Goal: Task Accomplishment & Management: Manage account settings

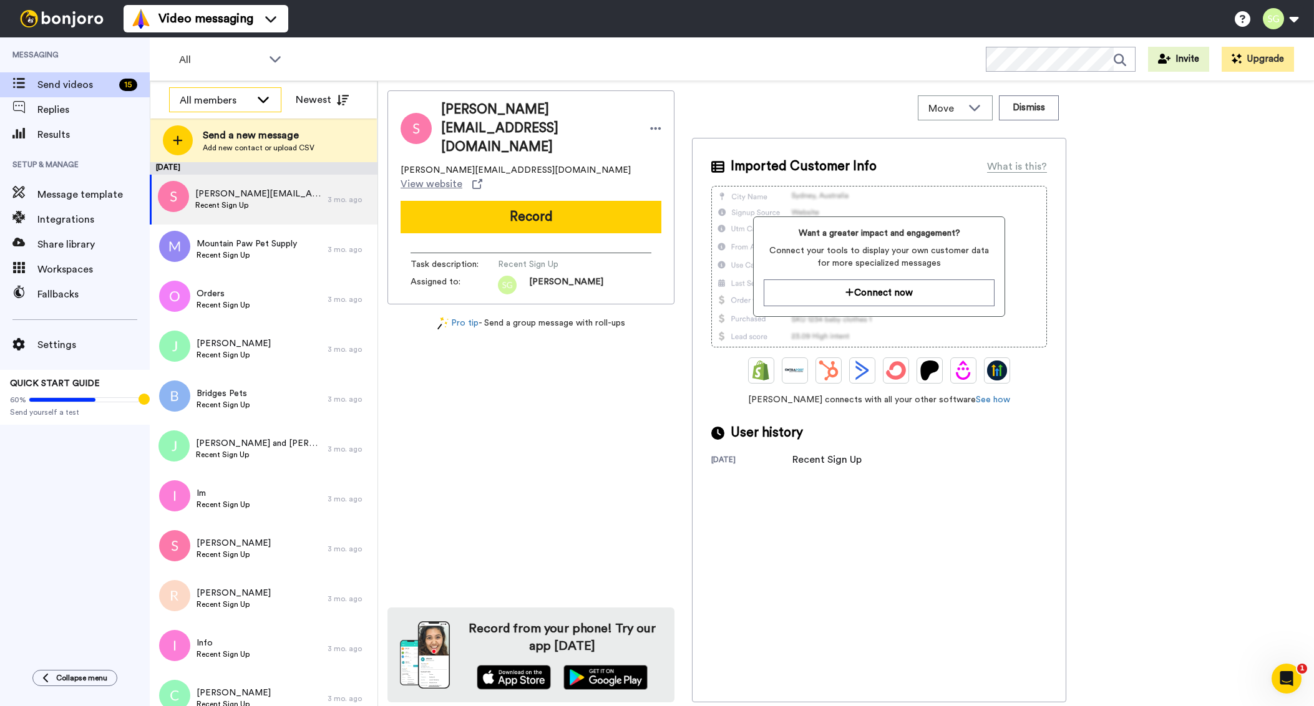
click at [265, 108] on div "All members" at bounding box center [225, 100] width 111 height 25
click at [211, 141] on span "[PERSON_NAME]" at bounding box center [213, 147] width 89 height 12
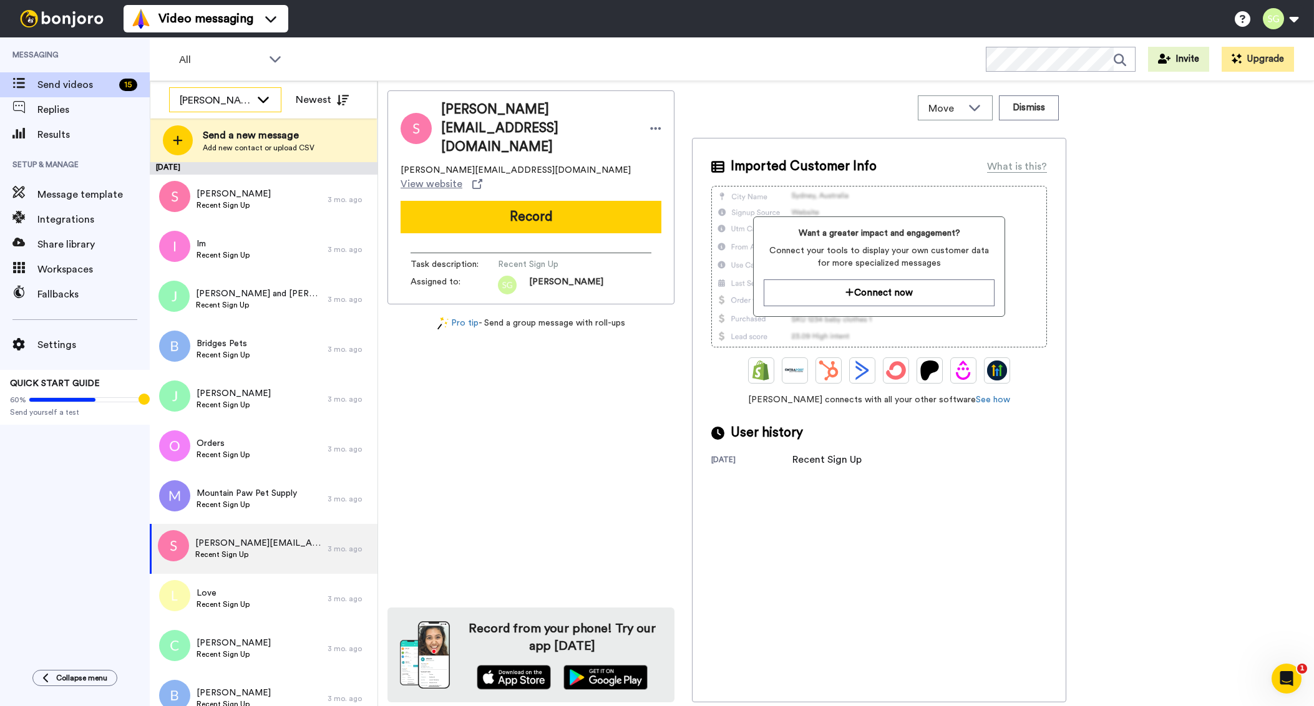
click at [268, 96] on icon at bounding box center [263, 99] width 15 height 12
click at [231, 136] on li "All members" at bounding box center [225, 127] width 112 height 20
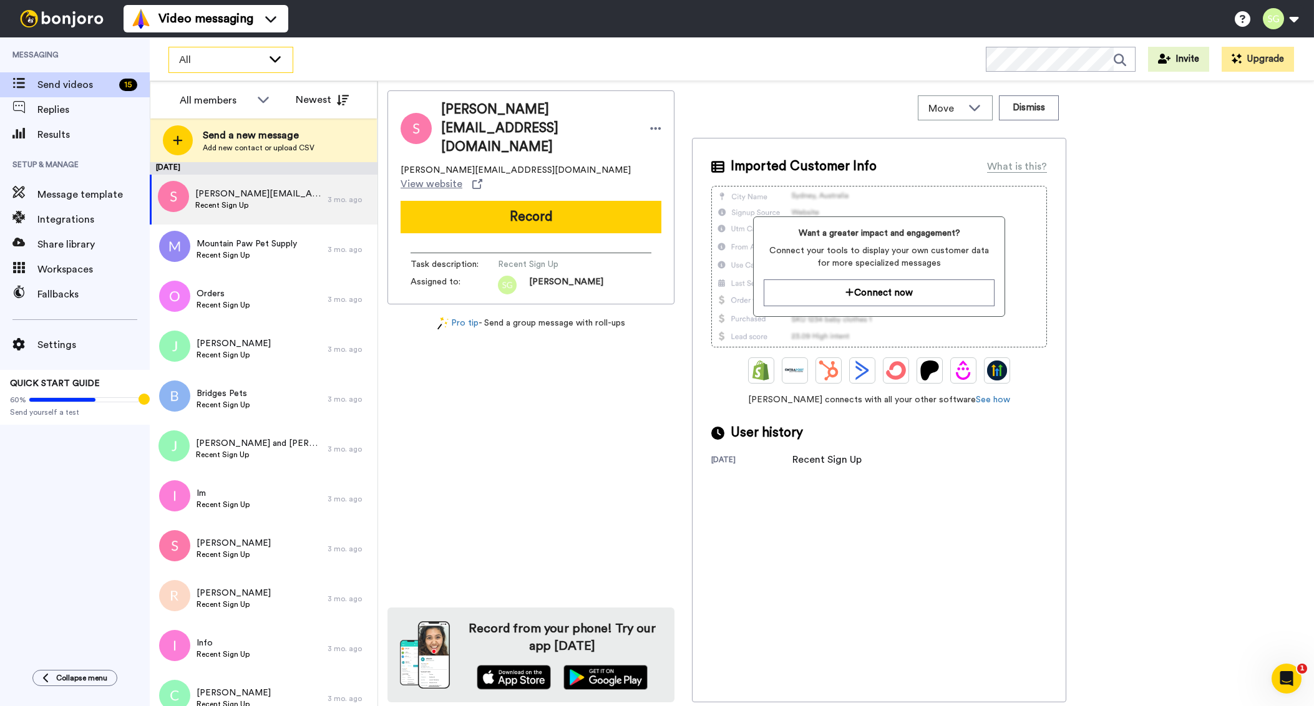
click at [261, 59] on span "All" at bounding box center [221, 59] width 84 height 15
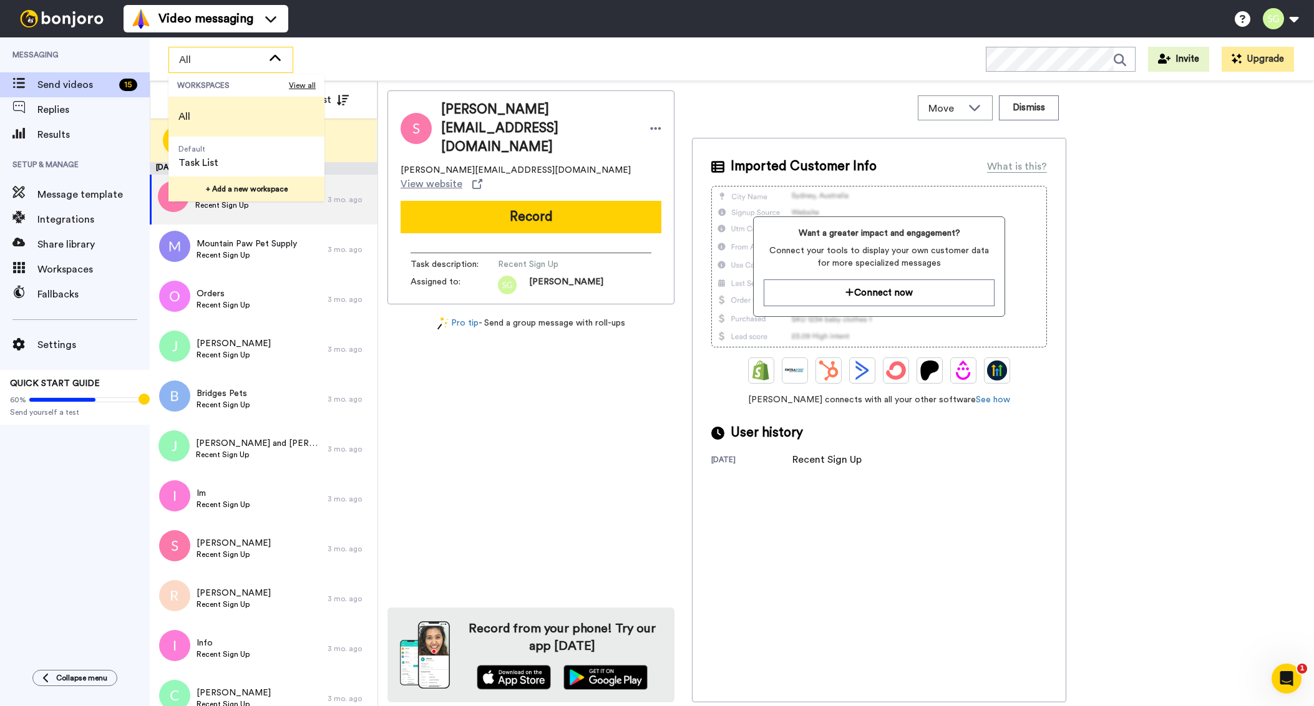
click at [235, 188] on button "+ Add a new workspace" at bounding box center [246, 189] width 156 height 25
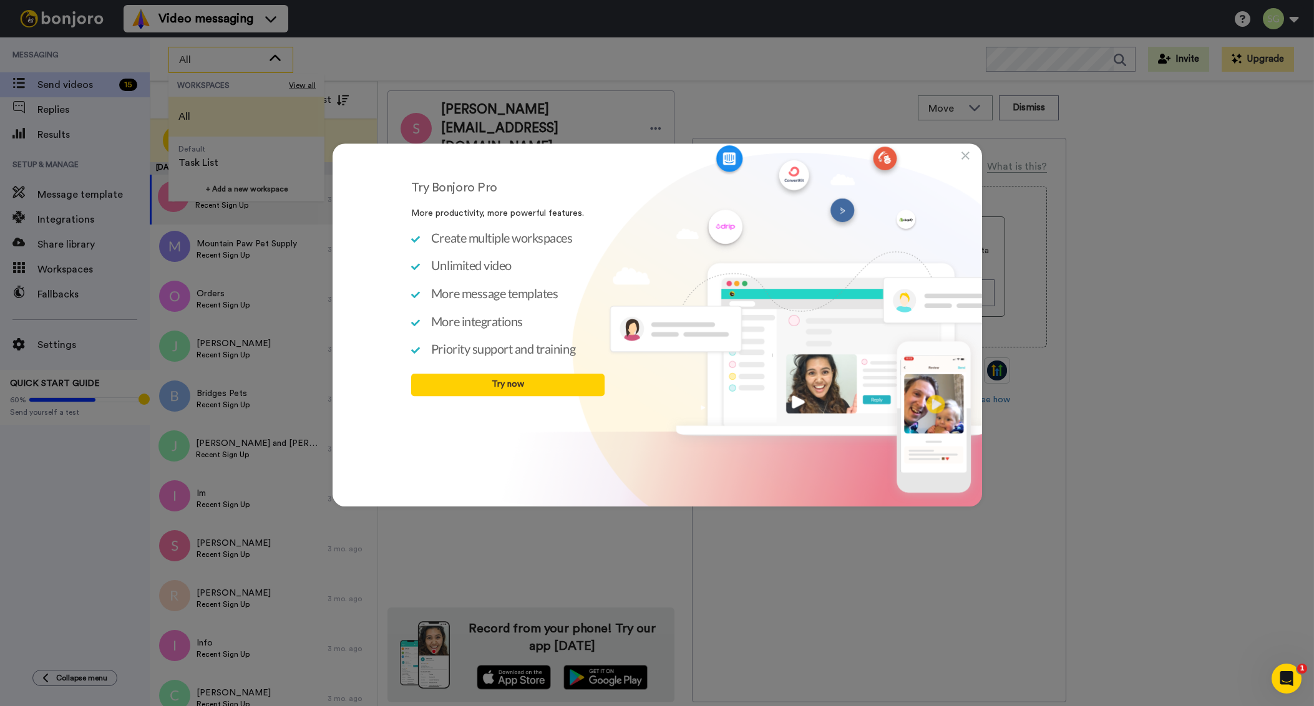
click at [967, 156] on icon at bounding box center [965, 156] width 8 height 12
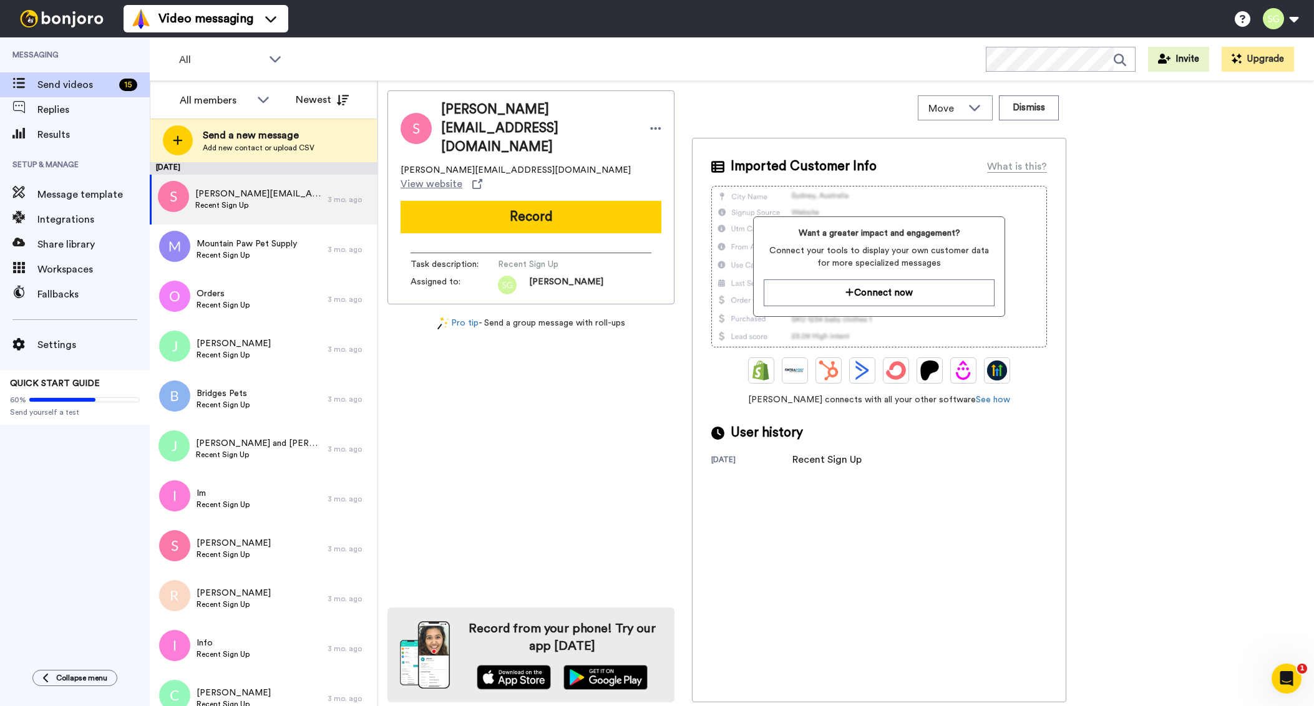
click at [1231, 339] on div "[PERSON_NAME][EMAIL_ADDRESS][DOMAIN_NAME] [PERSON_NAME][EMAIL_ADDRESS][DOMAIN_N…" at bounding box center [845, 396] width 917 height 612
